Goal: Task Accomplishment & Management: Manage account settings

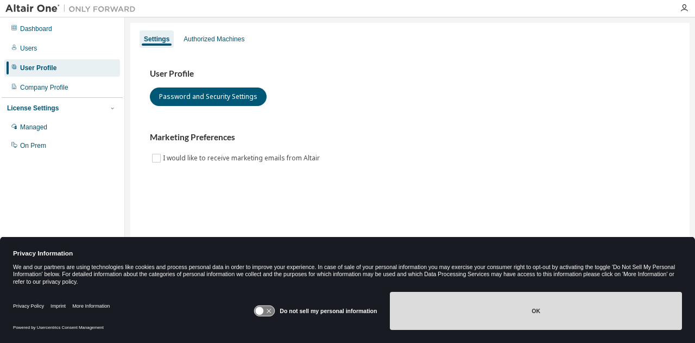
click at [490, 315] on button "OK" at bounding box center [536, 311] width 292 height 38
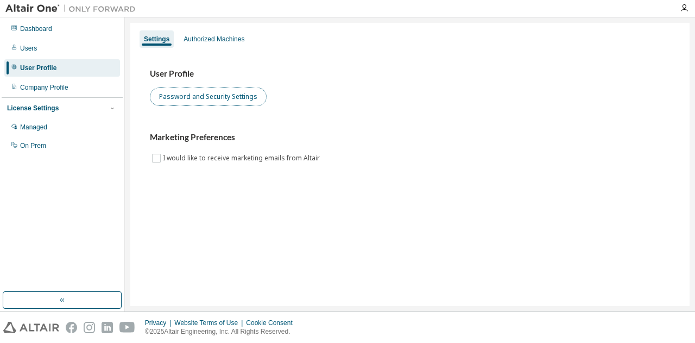
click at [226, 99] on button "Password and Security Settings" at bounding box center [208, 96] width 117 height 18
click at [687, 11] on icon "button" at bounding box center [684, 8] width 9 height 9
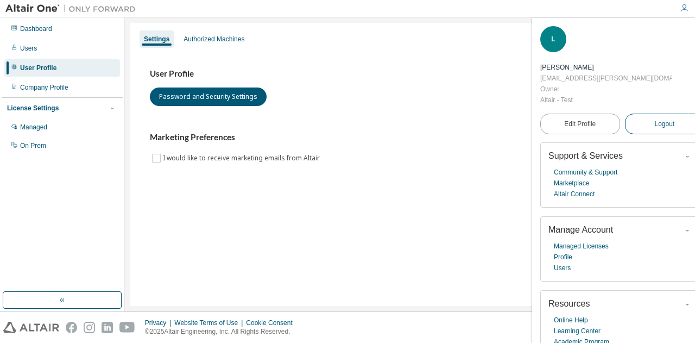
click at [636, 113] on button "Logout" at bounding box center [665, 123] width 80 height 21
